Goal: Transaction & Acquisition: Purchase product/service

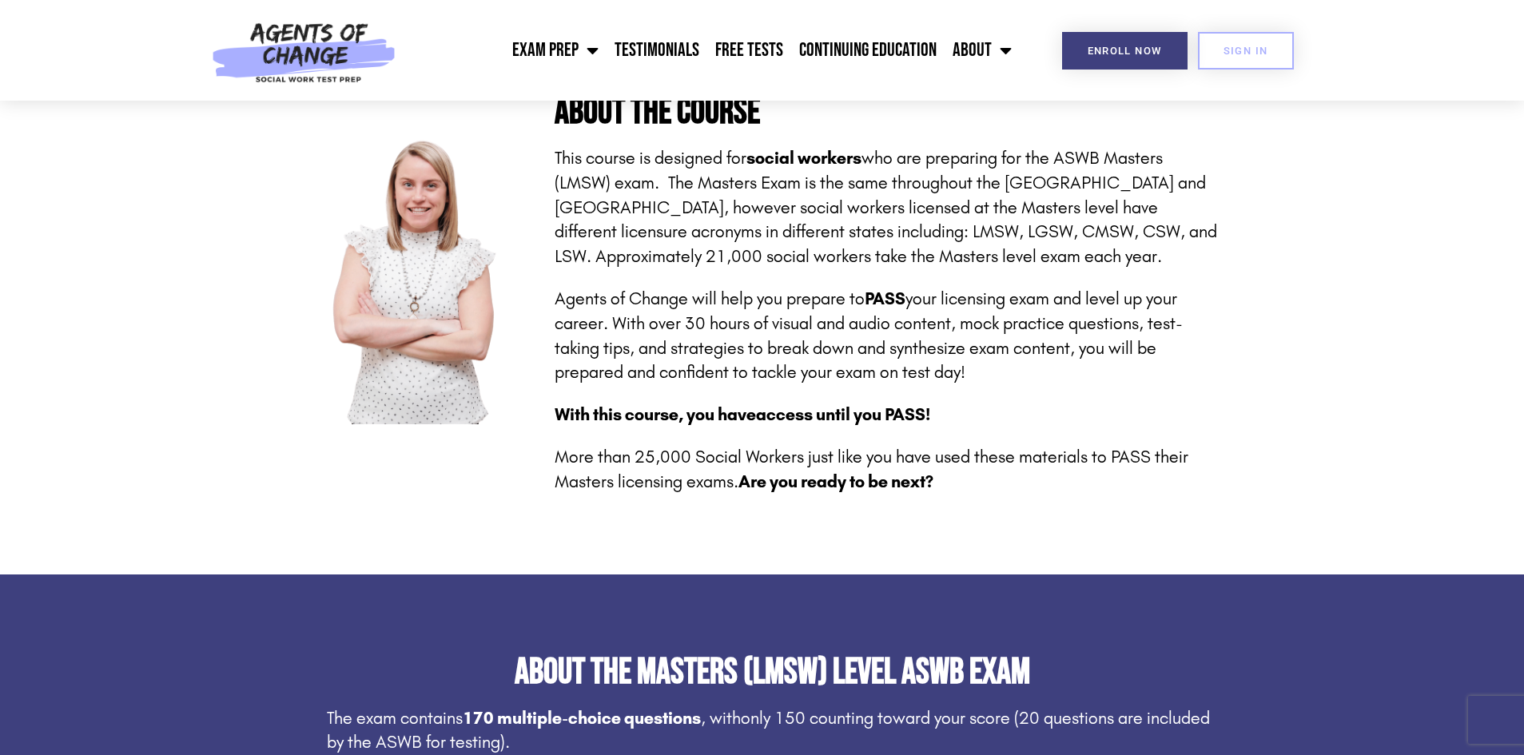
scroll to position [395, 0]
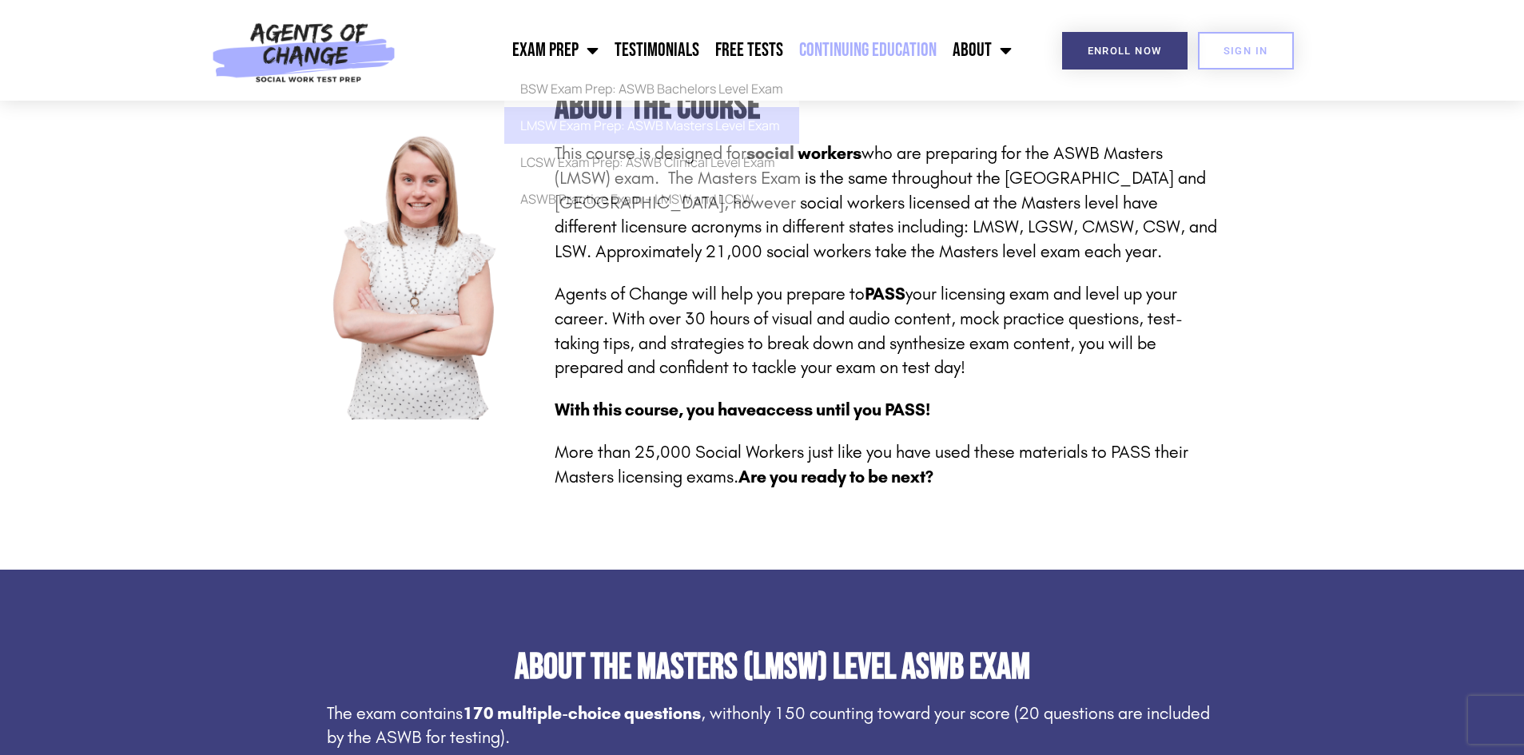
click at [906, 42] on link "Continuing Education" at bounding box center [867, 50] width 153 height 40
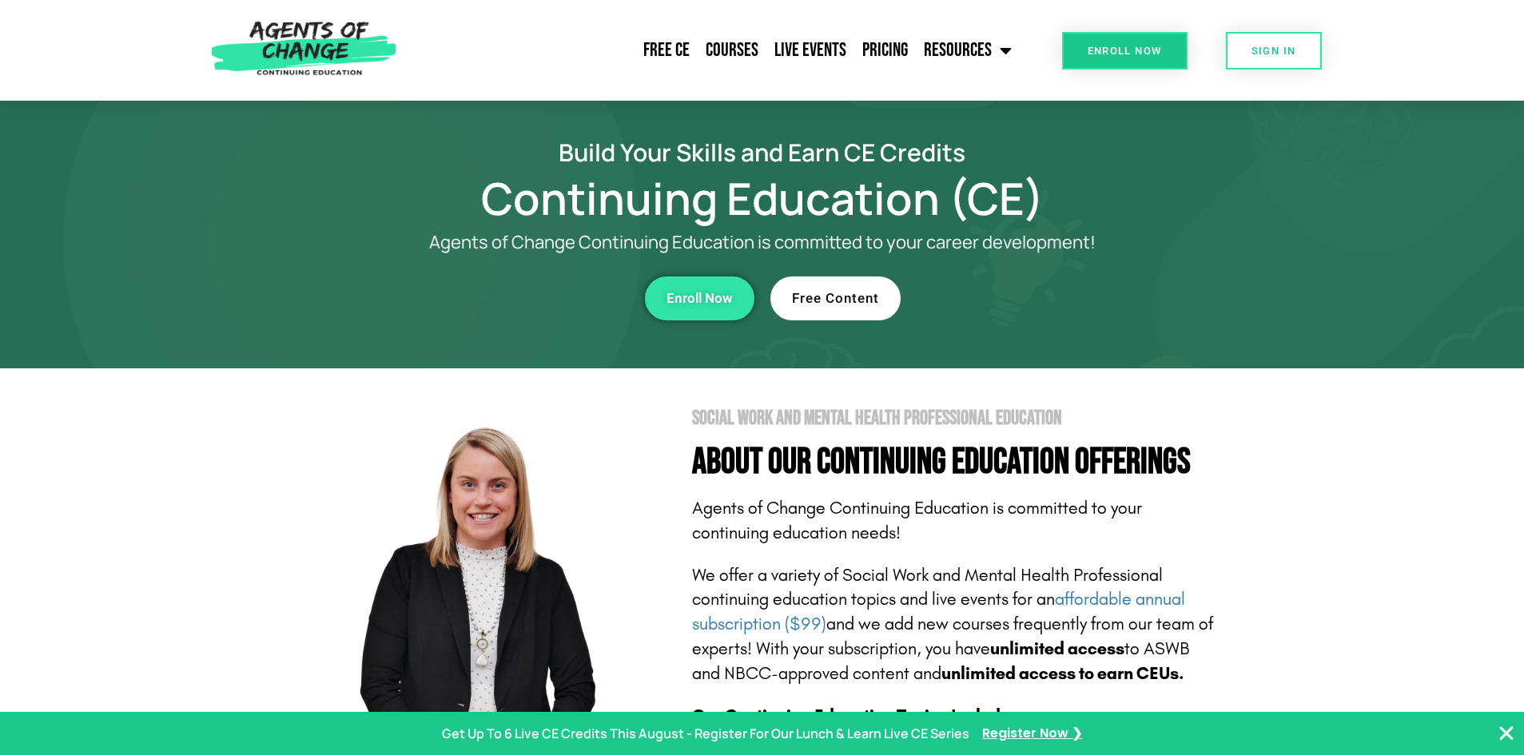
click at [709, 311] on link "Enroll Now" at bounding box center [700, 299] width 110 height 44
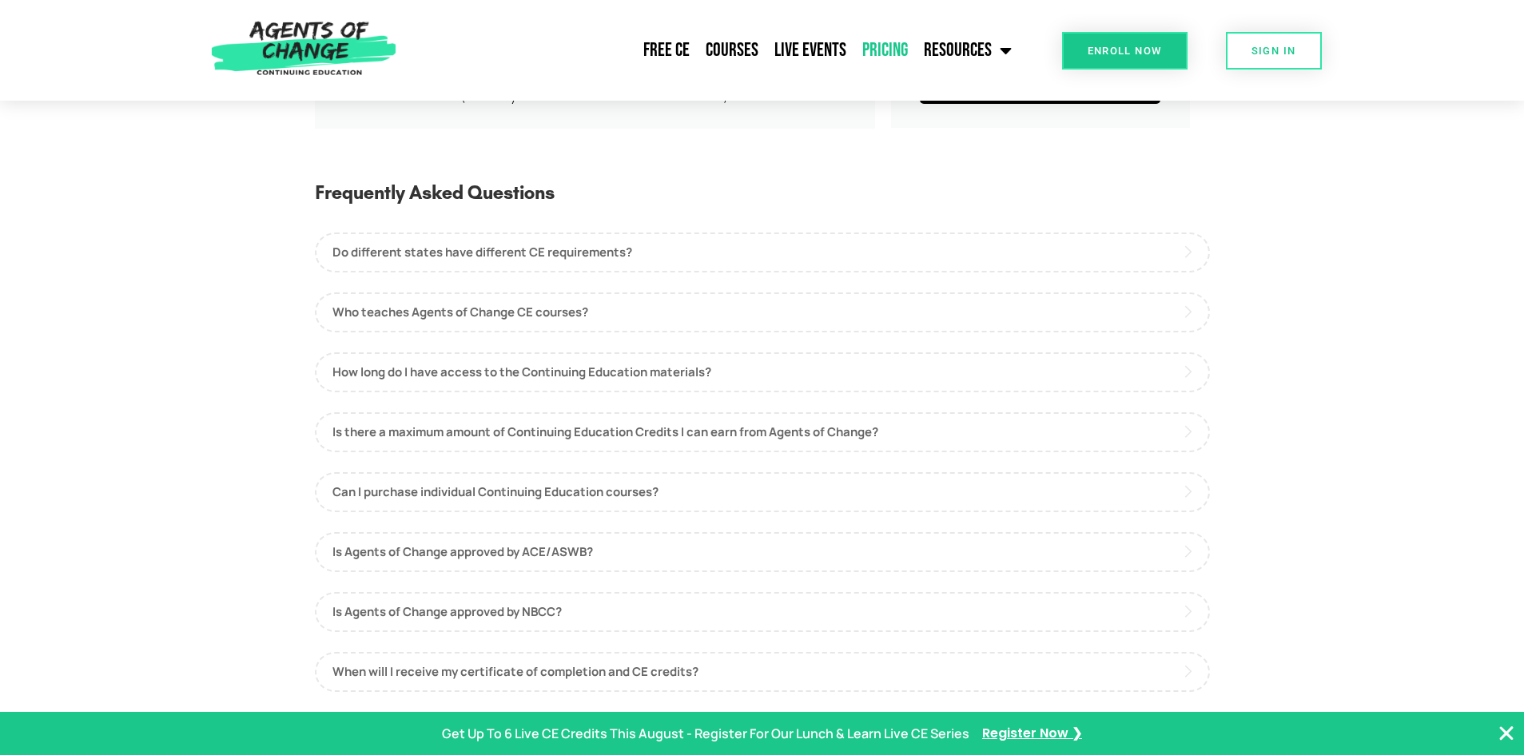
scroll to position [707, 0]
click at [739, 39] on link "Courses" at bounding box center [732, 50] width 69 height 40
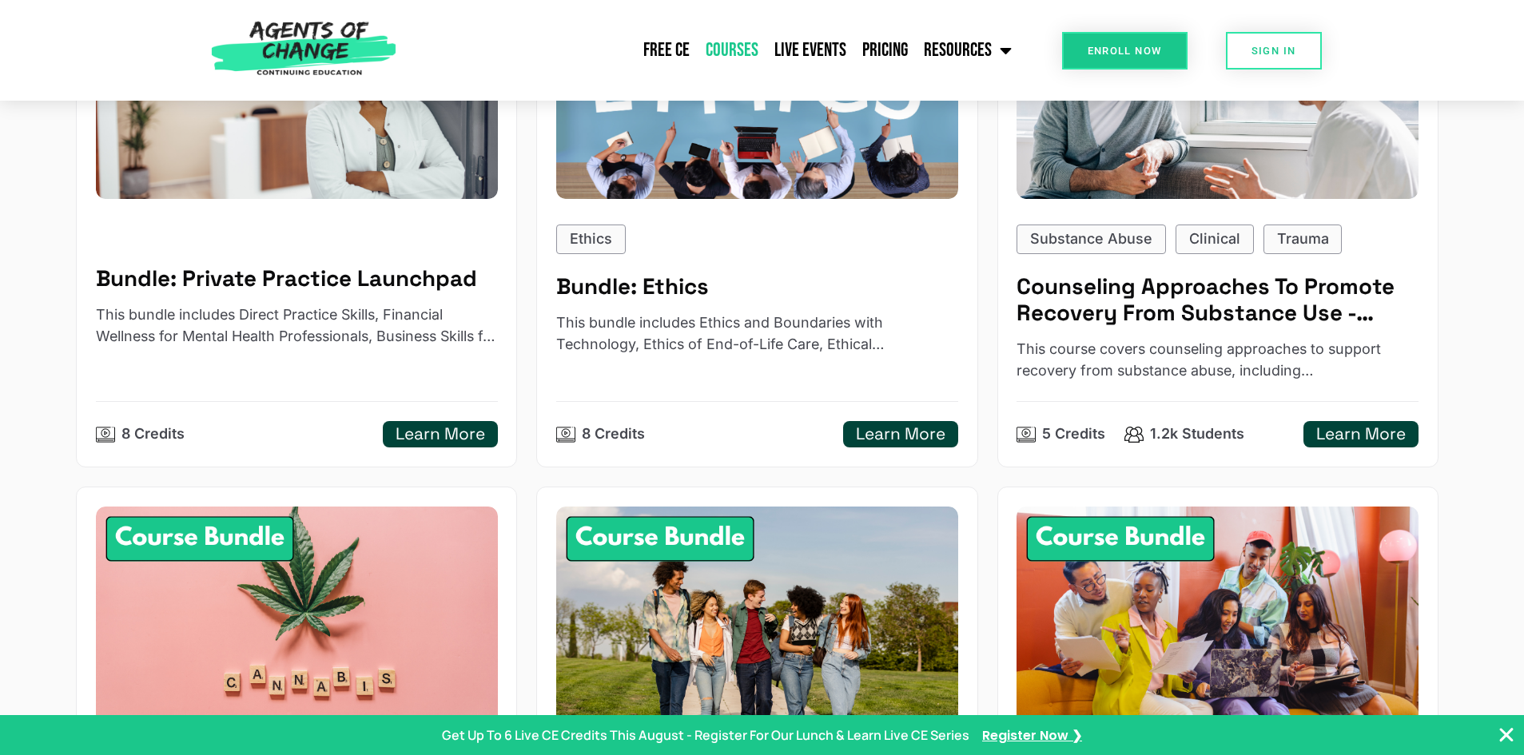
scroll to position [916, 0]
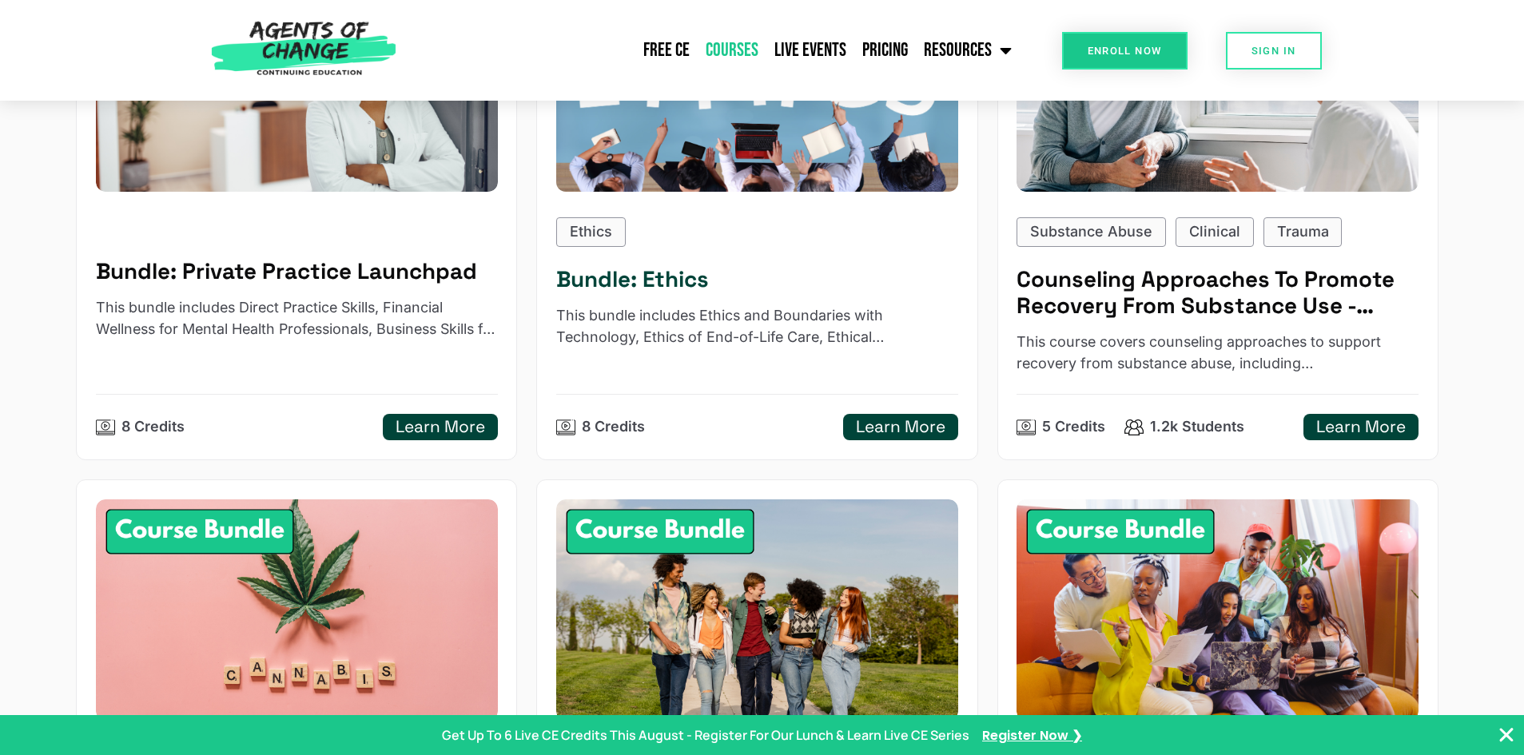
click at [810, 301] on div "Ethics Bundle: Ethics This bundle includes Ethics and Boundaries with Technolog…" at bounding box center [756, 328] width 401 height 223
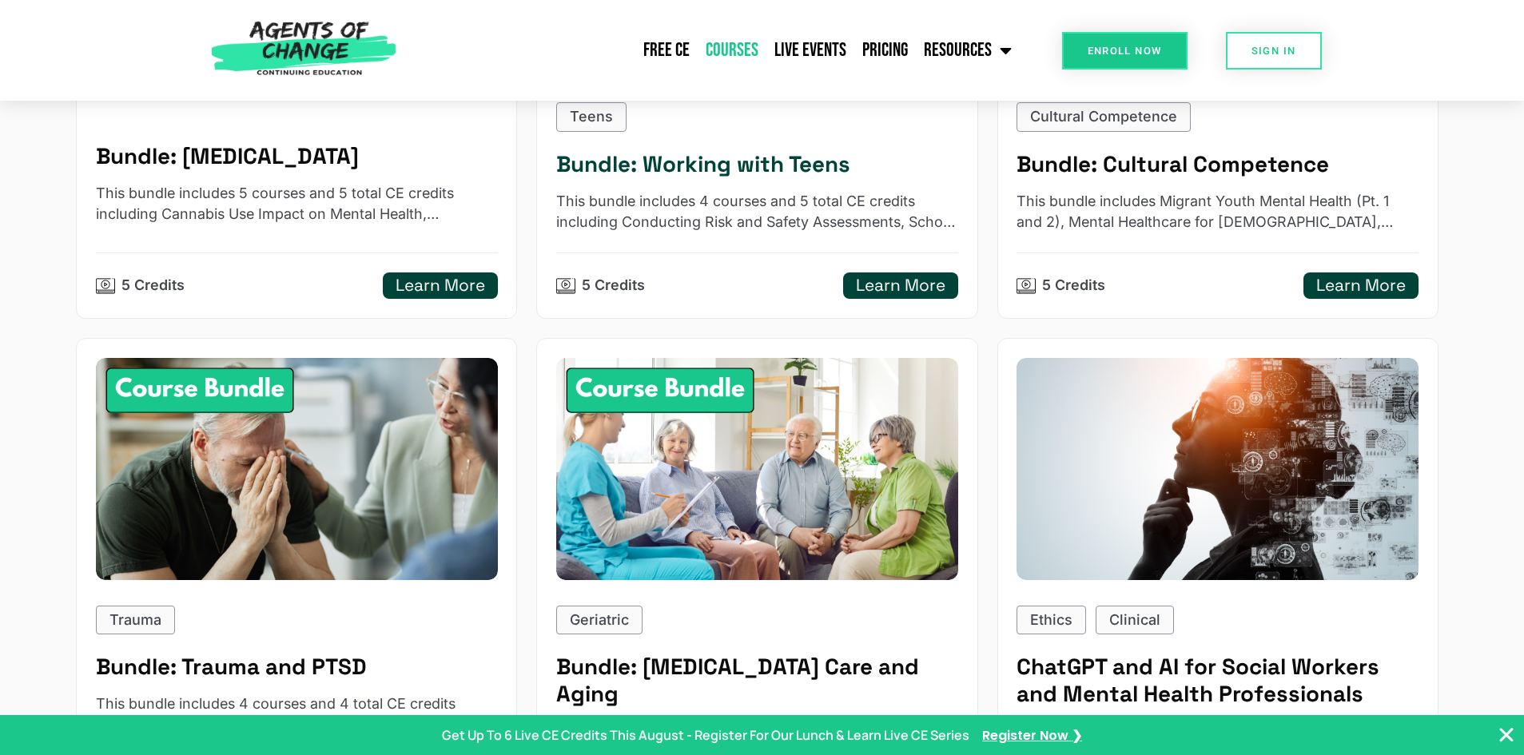
scroll to position [0, 0]
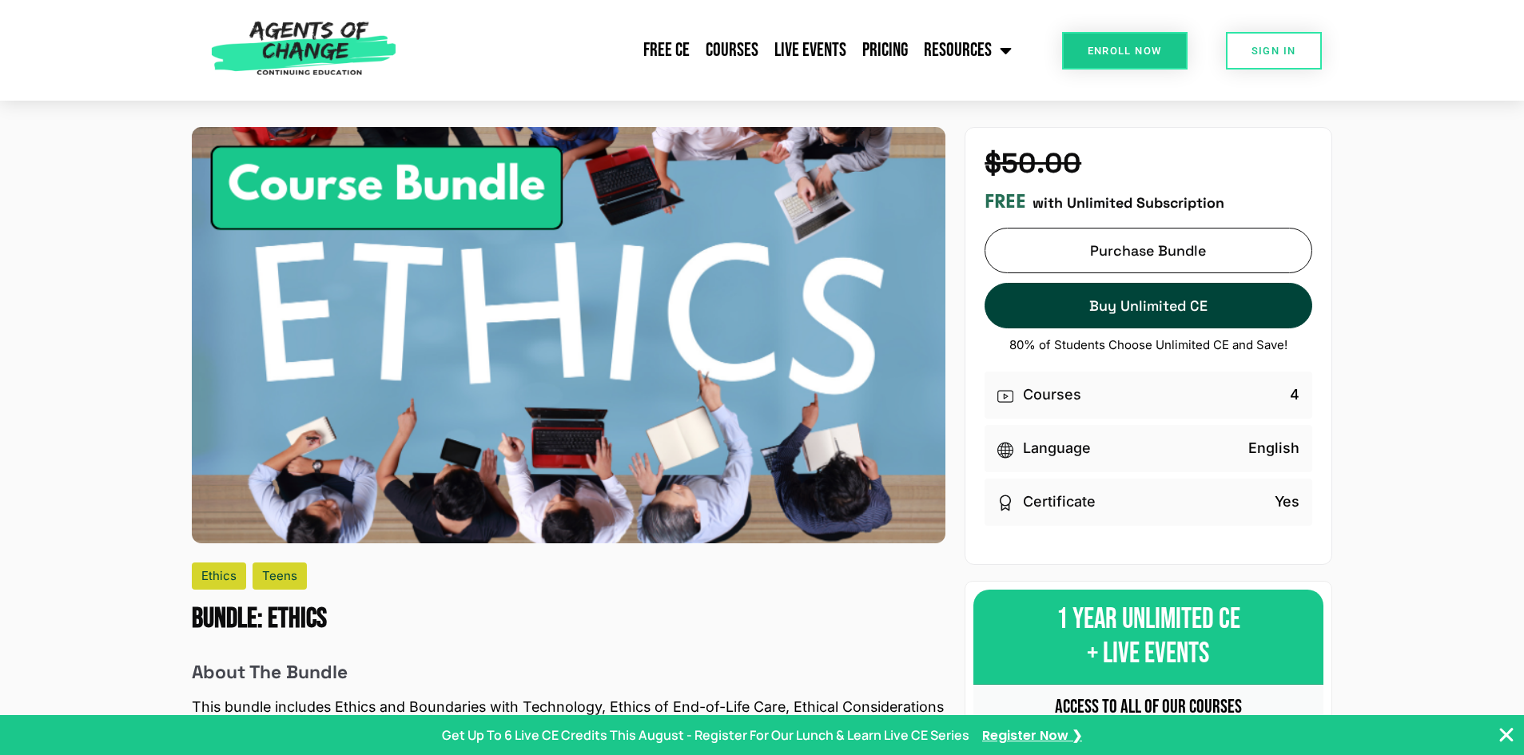
scroll to position [305, 0]
